Goal: Navigation & Orientation: Find specific page/section

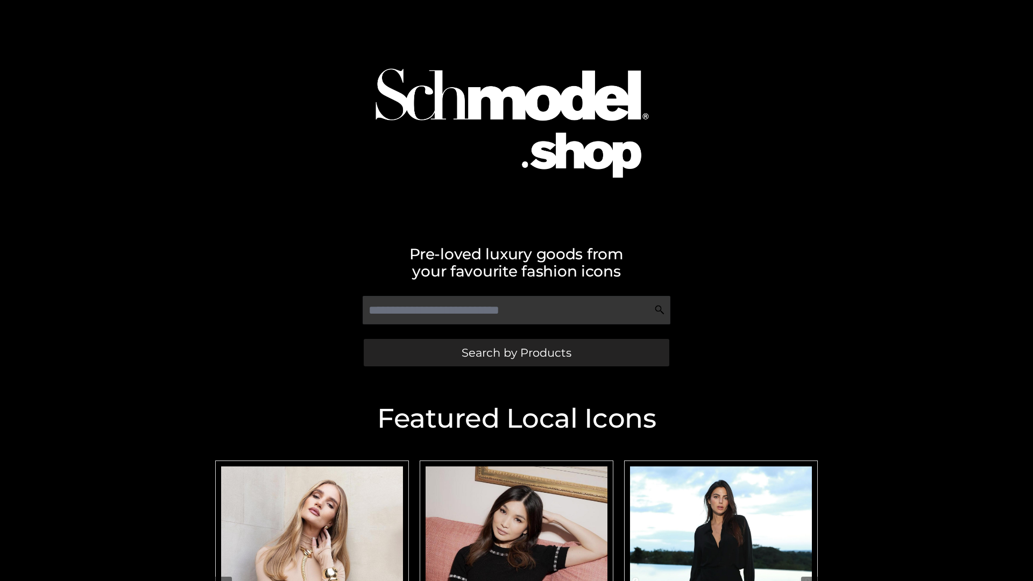
click at [516, 352] on span "Search by Products" at bounding box center [517, 352] width 110 height 11
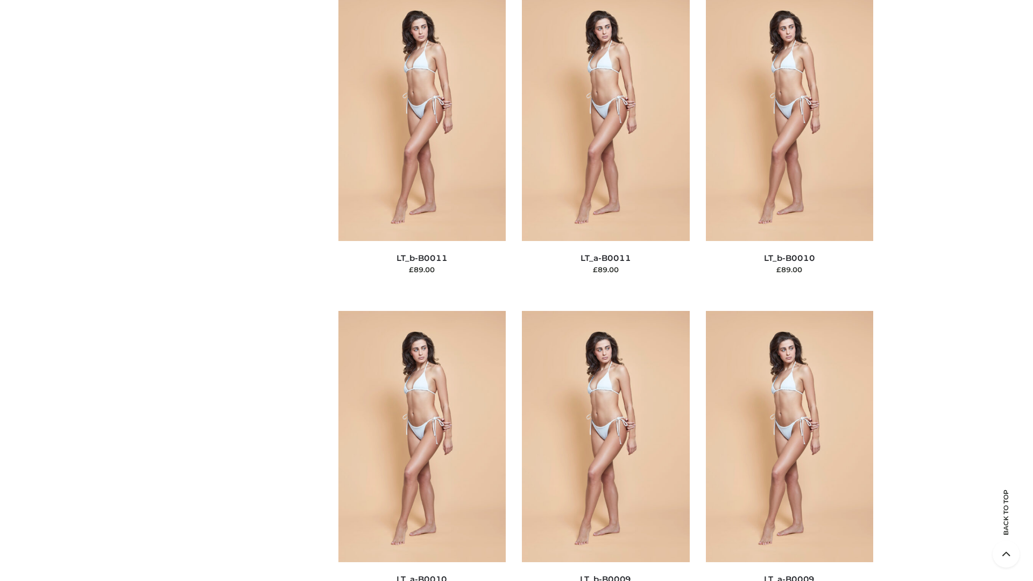
scroll to position [4833, 0]
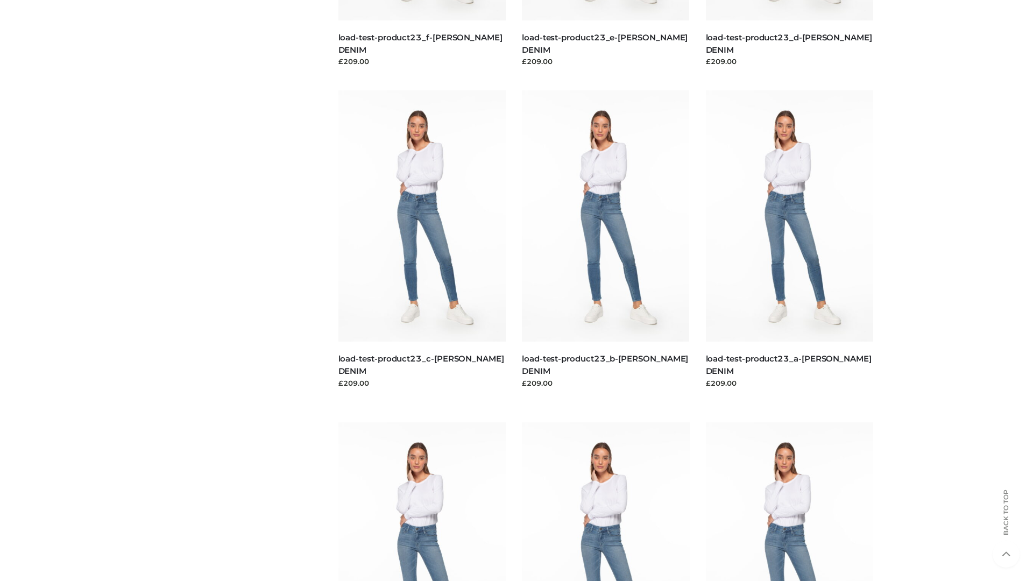
scroll to position [944, 0]
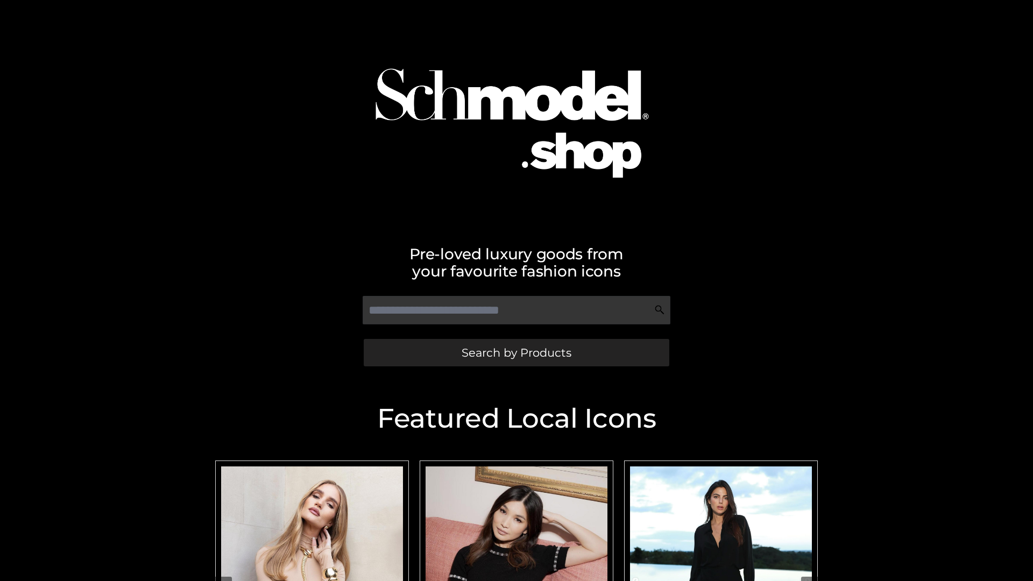
click at [516, 352] on span "Search by Products" at bounding box center [517, 352] width 110 height 11
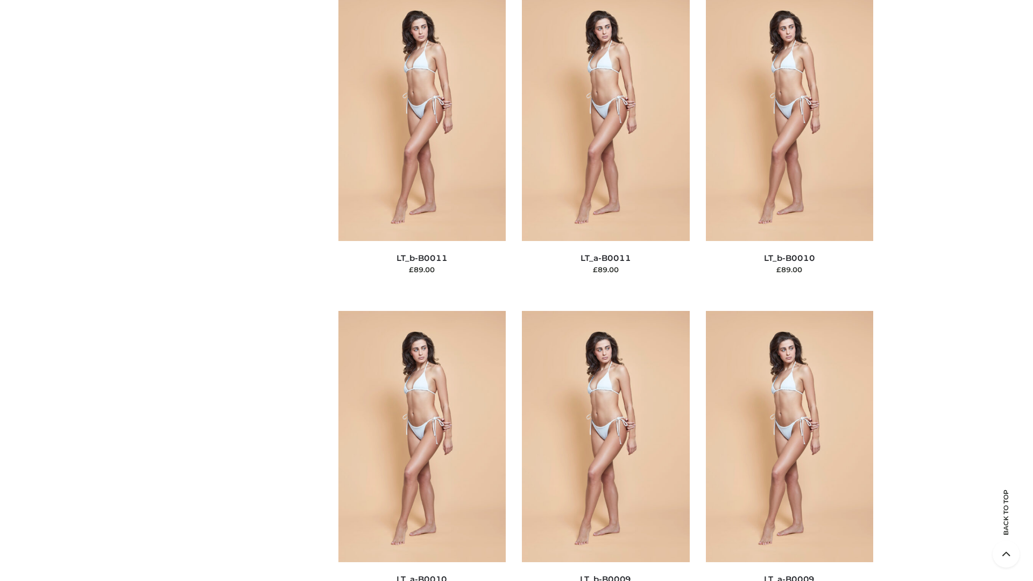
scroll to position [4833, 0]
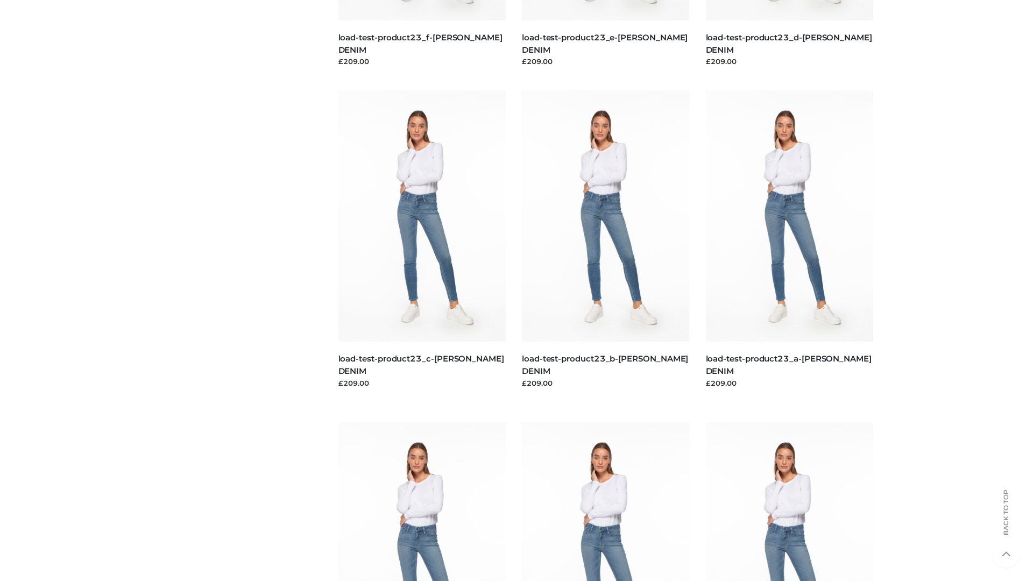
scroll to position [944, 0]
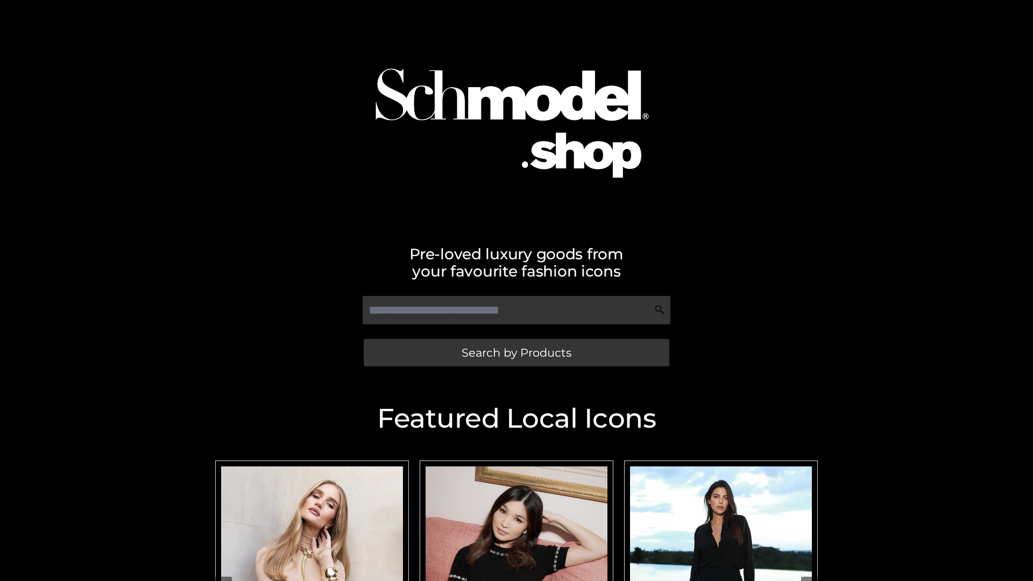
click at [516, 352] on span "Search by Products" at bounding box center [517, 352] width 110 height 11
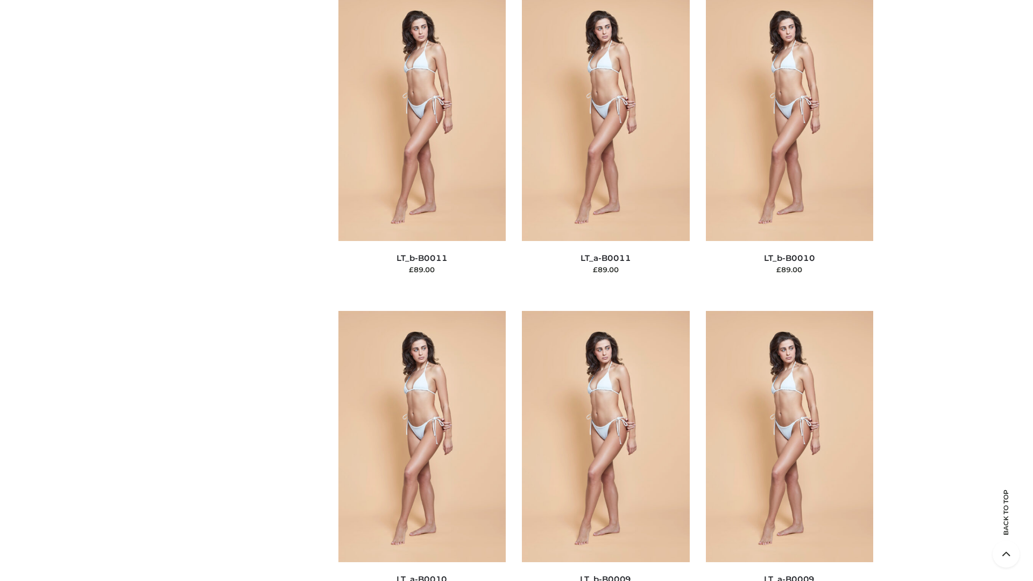
scroll to position [4833, 0]
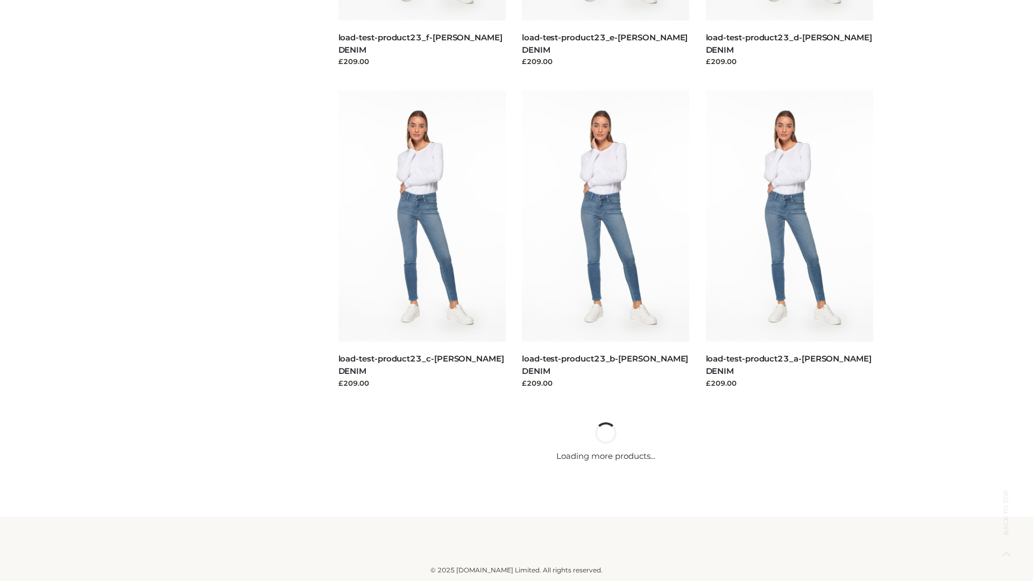
scroll to position [944, 0]
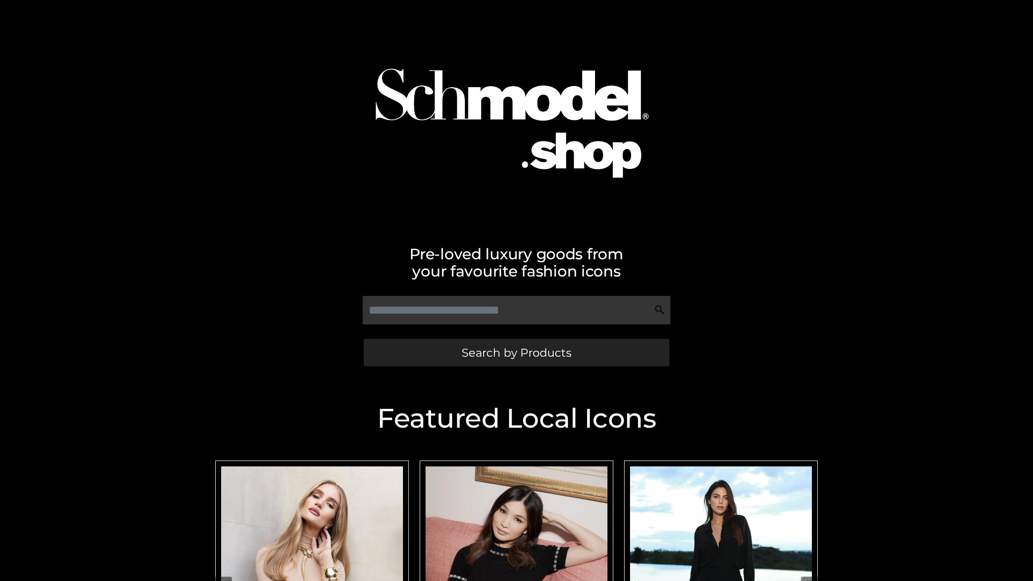
click at [516, 352] on span "Search by Products" at bounding box center [517, 352] width 110 height 11
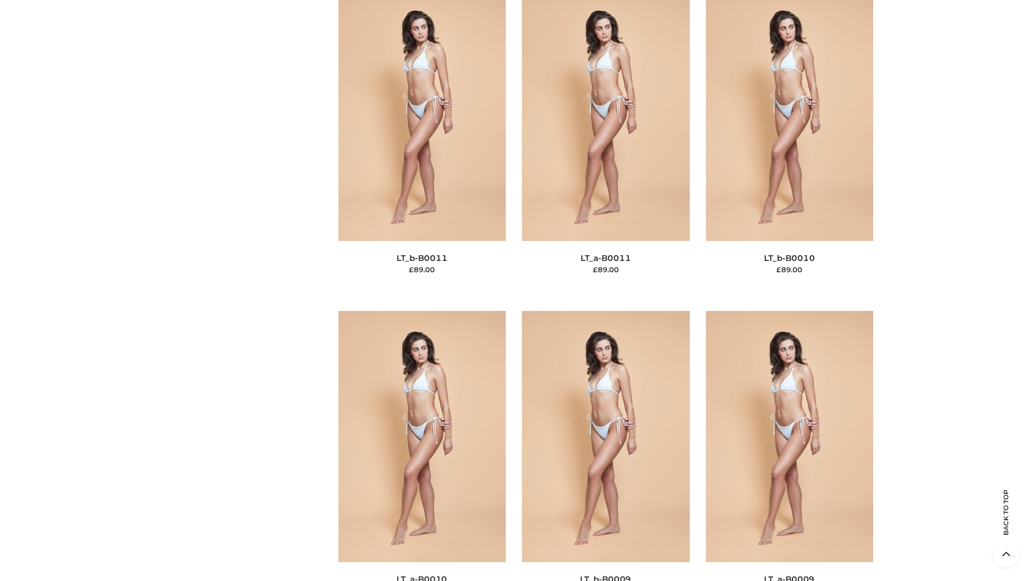
scroll to position [4833, 0]
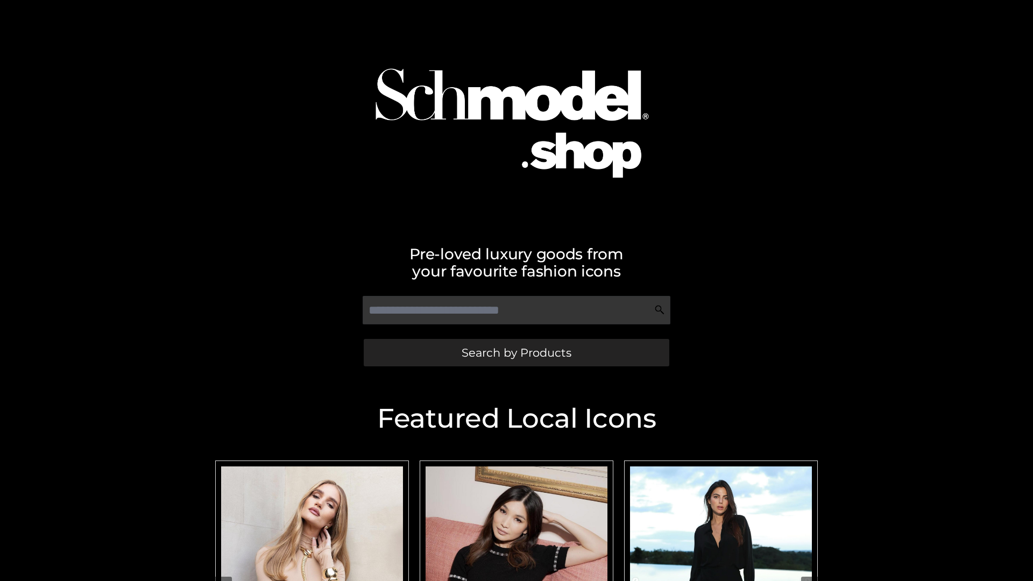
click at [516, 352] on span "Search by Products" at bounding box center [517, 352] width 110 height 11
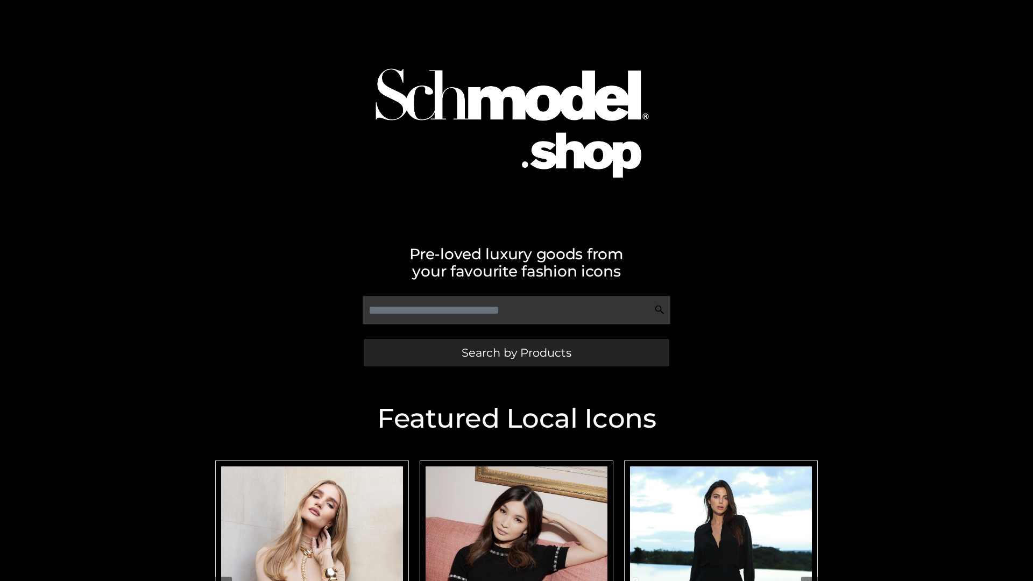
click at [516, 352] on span "Search by Products" at bounding box center [517, 352] width 110 height 11
